Goal: Information Seeking & Learning: Learn about a topic

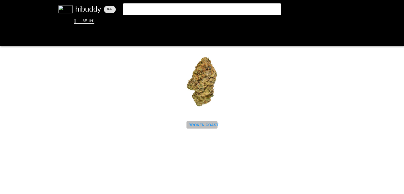
click at [199, 124] on flt-glass-pane at bounding box center [202, 97] width 404 height 194
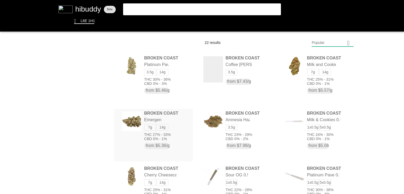
click at [149, 122] on flt-glass-pane at bounding box center [202, 97] width 404 height 194
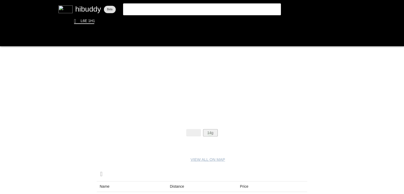
click at [210, 134] on flt-glass-pane at bounding box center [202, 97] width 404 height 194
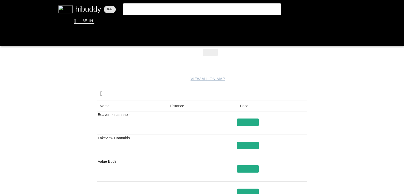
click at [171, 103] on flt-glass-pane at bounding box center [202, 97] width 404 height 194
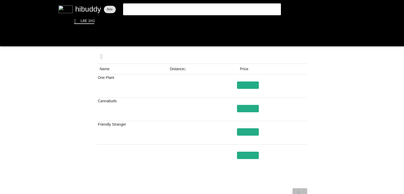
click at [298, 190] on flt-glass-pane at bounding box center [202, 97] width 404 height 194
click at [282, 192] on flt-glass-pane at bounding box center [202, 97] width 404 height 194
click at [245, 84] on flt-glass-pane at bounding box center [202, 97] width 404 height 194
click at [152, 21] on flt-glass-pane at bounding box center [202, 97] width 404 height 194
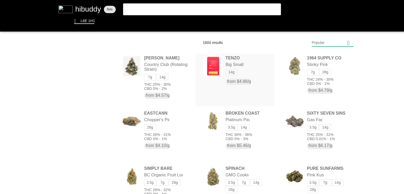
click at [214, 57] on flt-glass-pane at bounding box center [202, 97] width 404 height 194
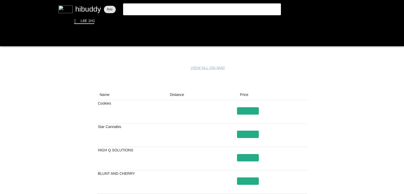
click at [177, 97] on flt-glass-pane at bounding box center [202, 97] width 404 height 194
